Goal: Transaction & Acquisition: Book appointment/travel/reservation

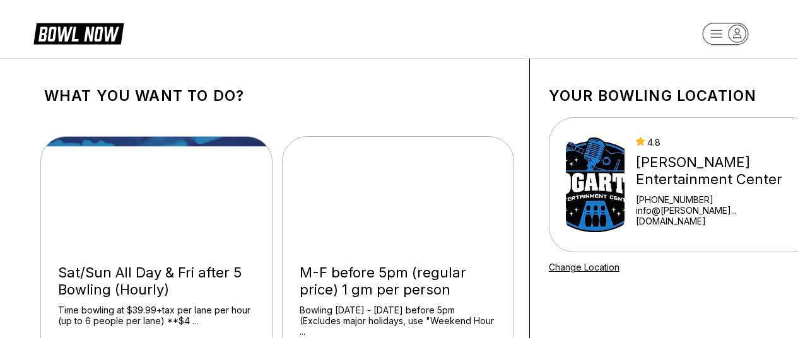
scroll to position [63, 0]
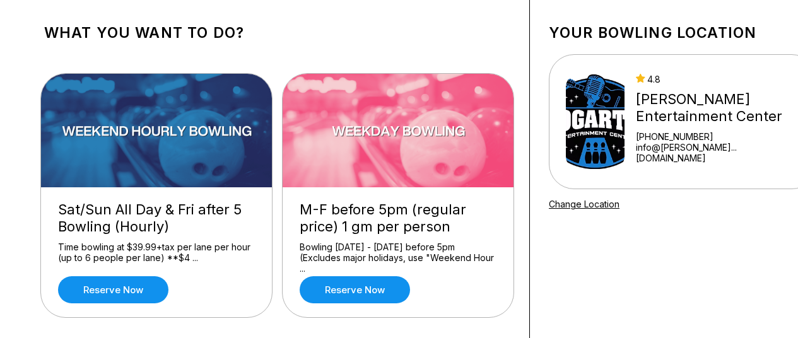
click at [188, 260] on div "Time bowling at $39.99+tax per lane per hour (up to 6 people per lane) **$4 ..." at bounding box center [156, 253] width 197 height 22
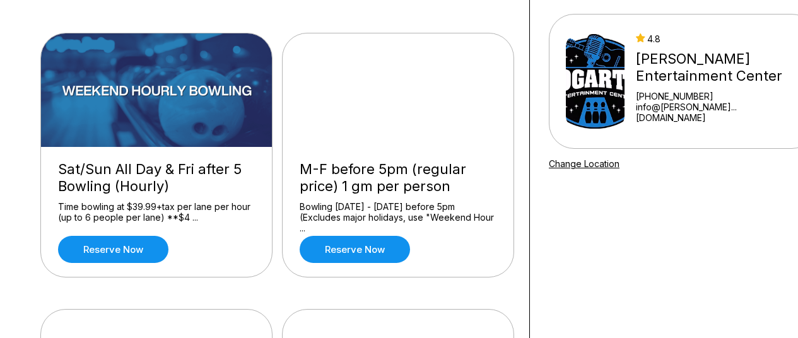
scroll to position [126, 0]
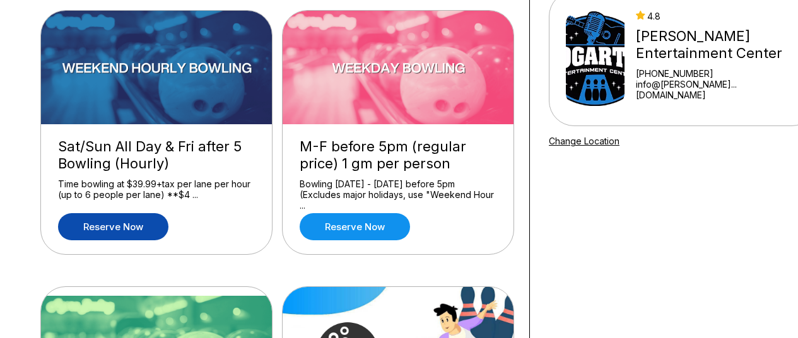
click at [109, 236] on link "Reserve now" at bounding box center [113, 226] width 110 height 27
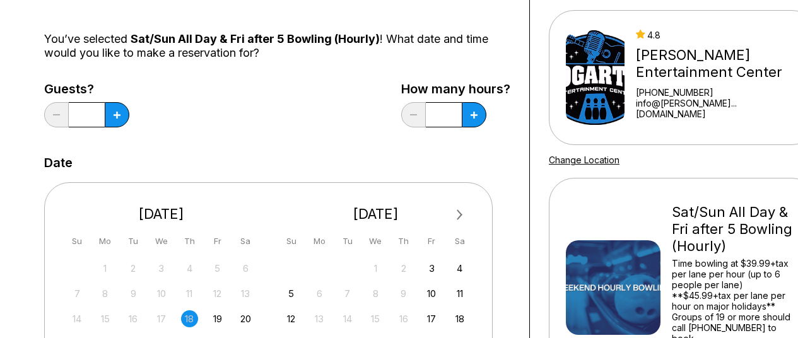
scroll to position [126, 0]
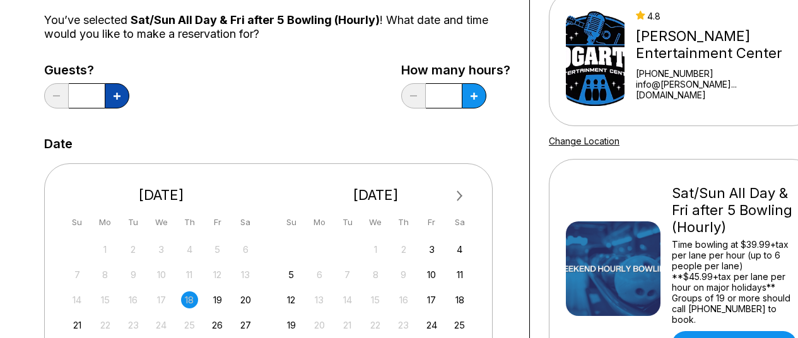
click at [117, 94] on icon at bounding box center [117, 96] width 7 height 7
click at [114, 93] on icon at bounding box center [117, 96] width 7 height 7
type input "*"
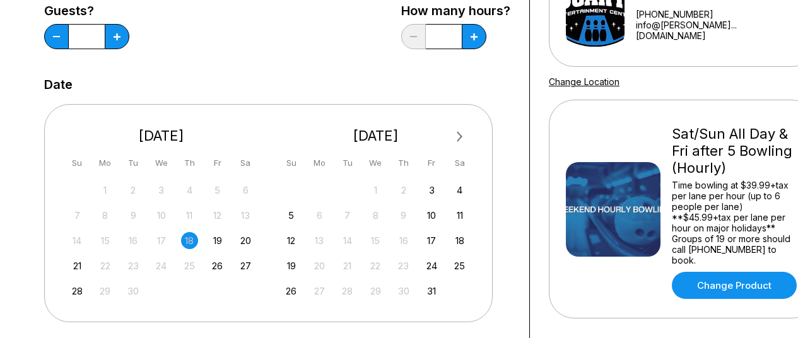
scroll to position [252, 0]
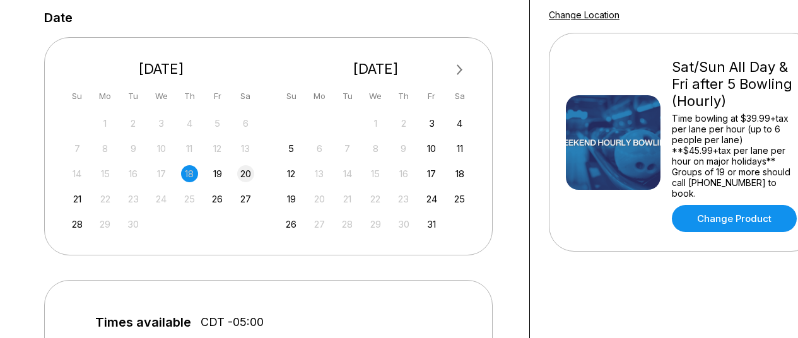
click at [247, 178] on div "20" at bounding box center [245, 173] width 17 height 17
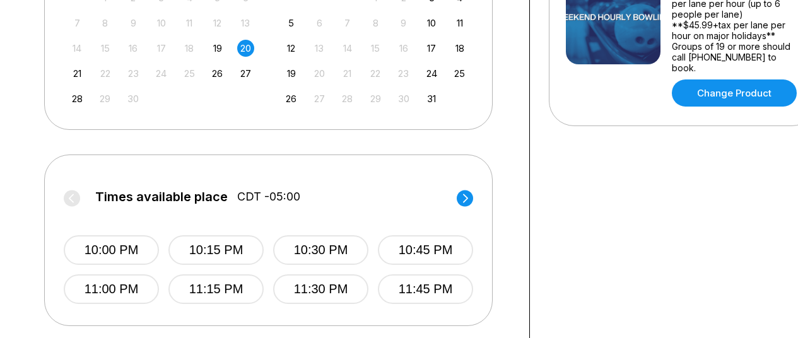
scroll to position [378, 0]
click at [76, 66] on div "21" at bounding box center [77, 72] width 17 height 17
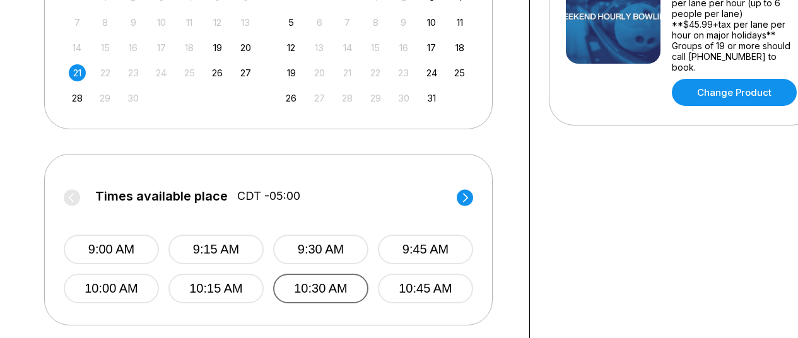
click at [342, 289] on button "10:30 AM" at bounding box center [320, 289] width 95 height 30
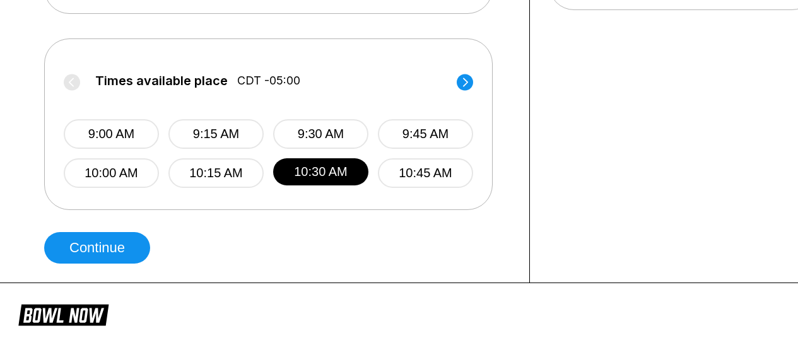
scroll to position [505, 0]
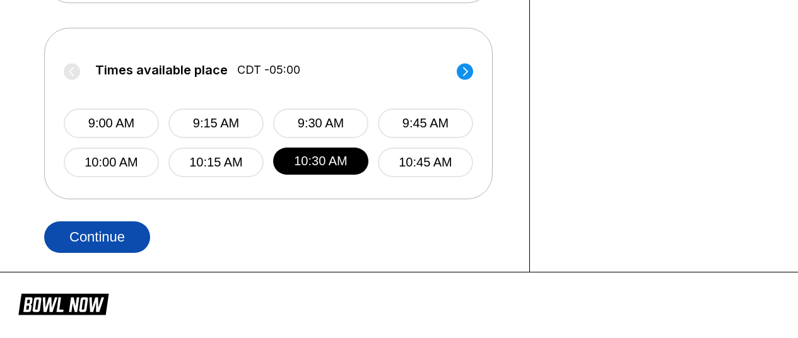
click at [97, 239] on button "Continue" at bounding box center [97, 237] width 106 height 32
